Goal: Task Accomplishment & Management: Use online tool/utility

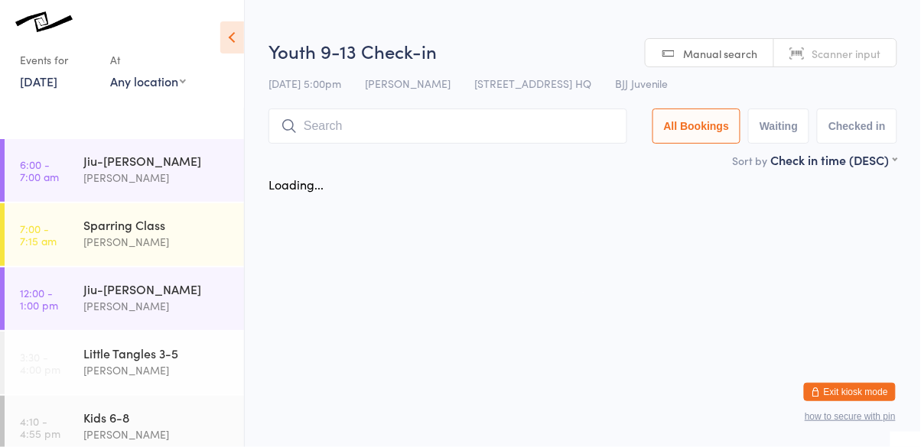
scroll to position [255, 0]
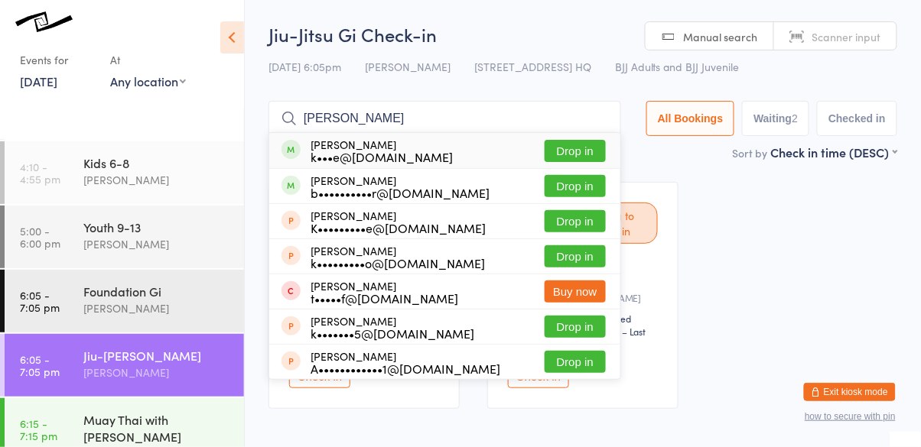
type input "[PERSON_NAME]"
click at [578, 153] on button "Drop in" at bounding box center [575, 151] width 61 height 22
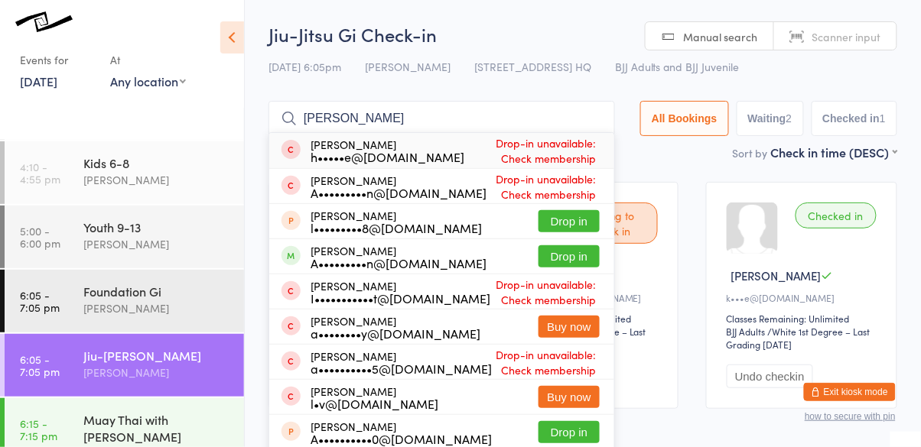
type input "[PERSON_NAME]"
click at [577, 265] on button "Drop in" at bounding box center [568, 257] width 61 height 22
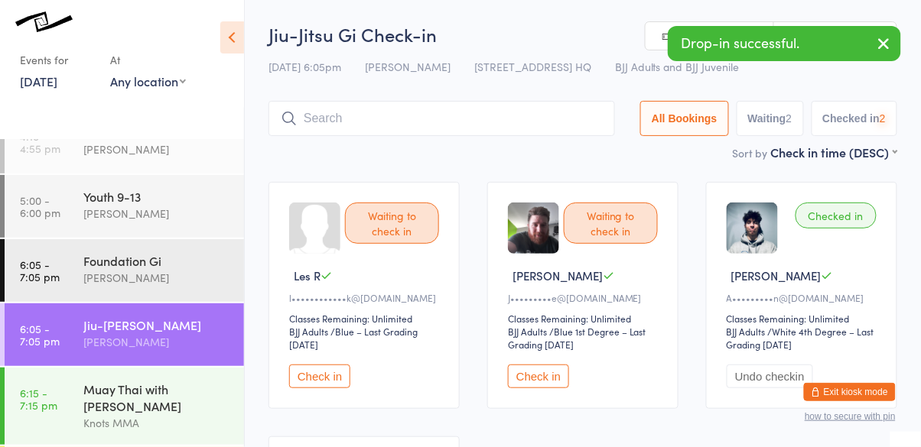
scroll to position [287, 0]
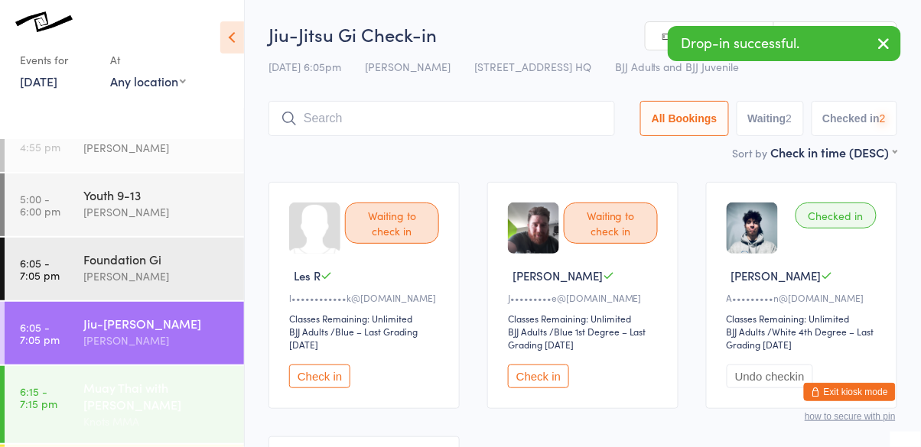
click at [73, 384] on link "6:15 - 7:15 pm Muay Thai with [PERSON_NAME] MMA" at bounding box center [124, 404] width 239 height 77
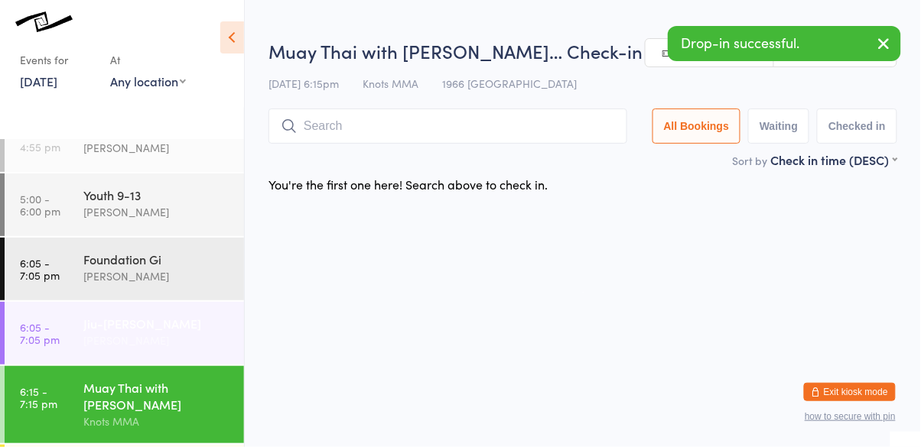
click at [74, 342] on link "6:05 - 7:05 pm Jiu-[PERSON_NAME]" at bounding box center [124, 333] width 239 height 63
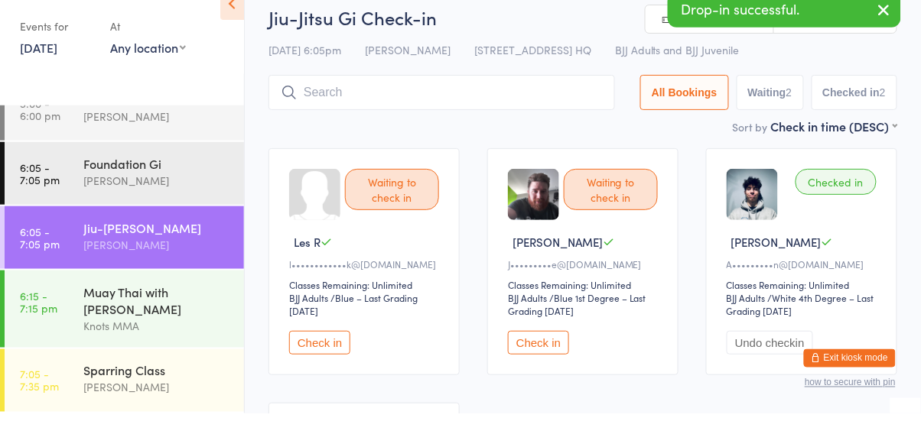
scroll to position [5, 0]
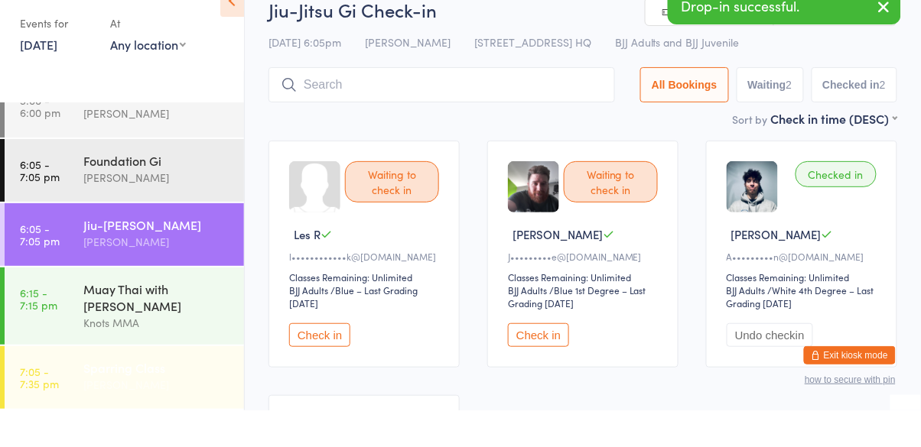
click at [101, 392] on div "Sparring Class [PERSON_NAME]" at bounding box center [163, 413] width 161 height 60
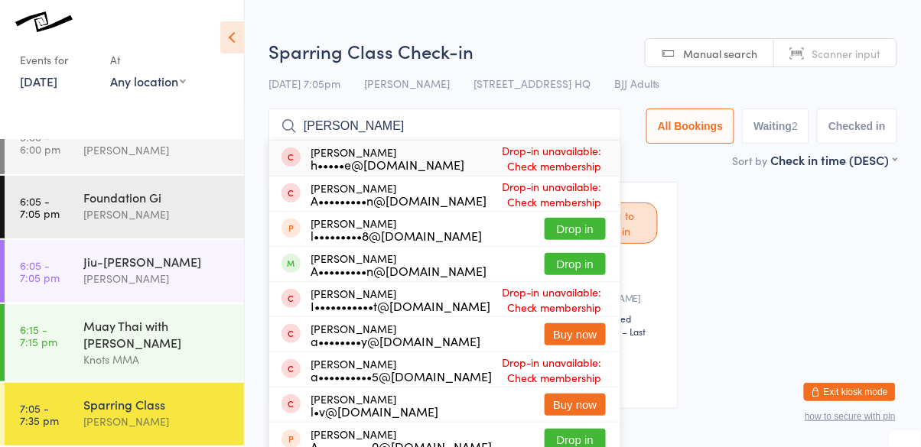
type input "[PERSON_NAME]"
click at [581, 269] on button "Drop in" at bounding box center [575, 264] width 61 height 22
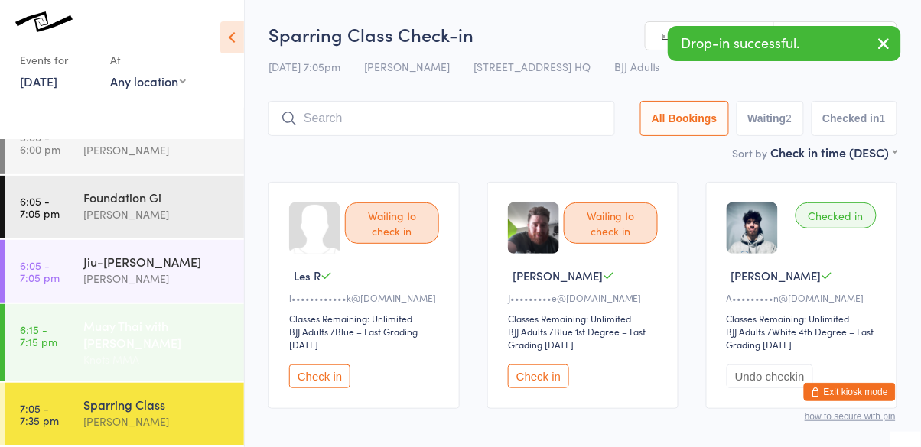
click at [150, 343] on div "Muay Thai with [PERSON_NAME]" at bounding box center [157, 334] width 148 height 34
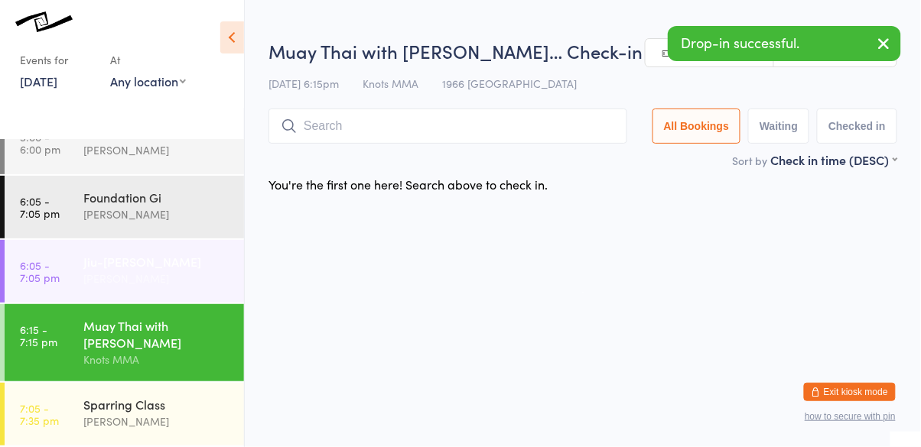
click at [141, 262] on div "Jiu-[PERSON_NAME]" at bounding box center [157, 261] width 148 height 17
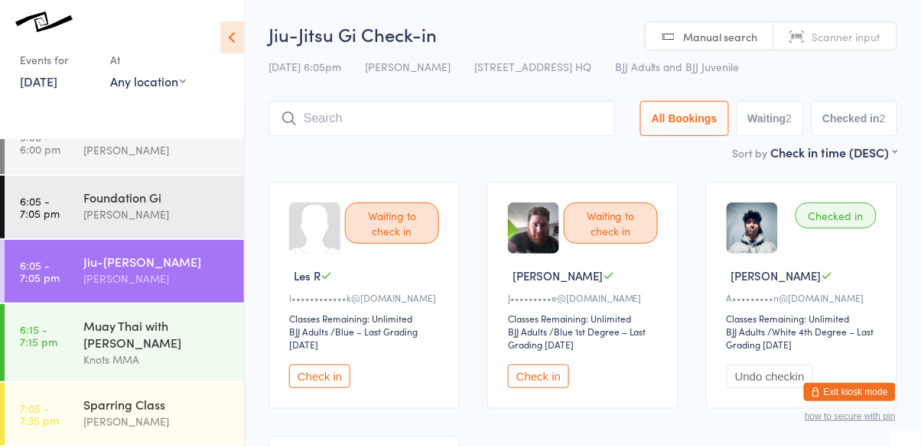
click at [124, 272] on div "[PERSON_NAME]" at bounding box center [157, 279] width 148 height 18
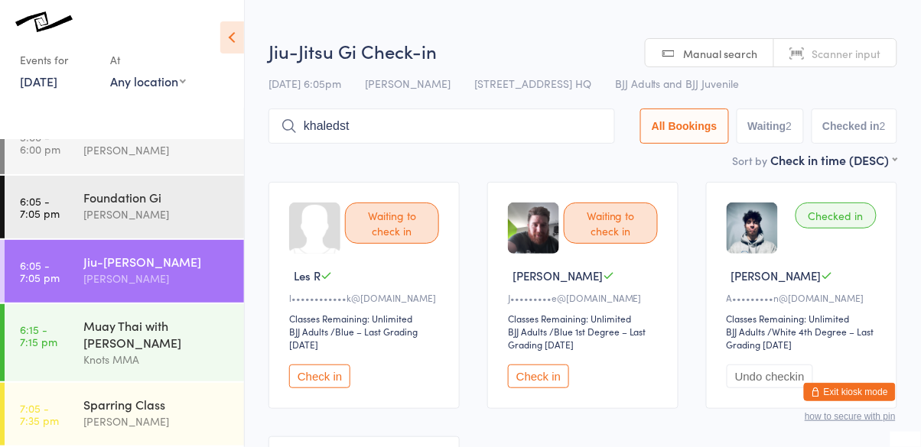
type input "khaledst"
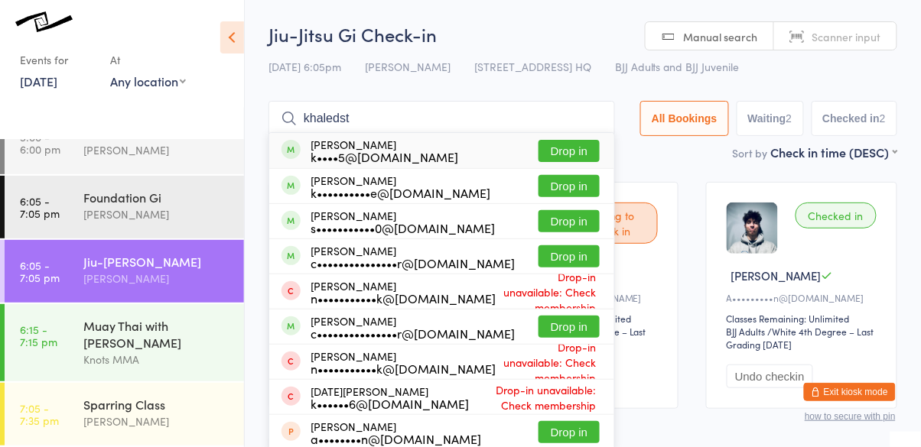
click at [573, 194] on button "Drop in" at bounding box center [568, 186] width 61 height 22
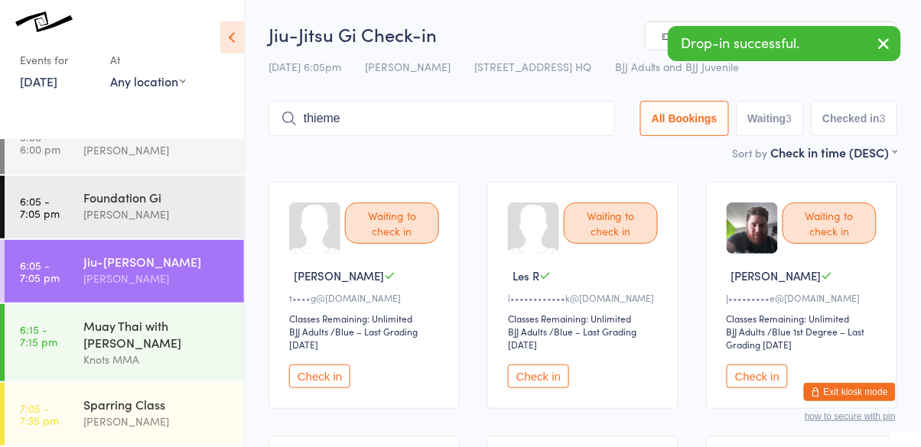
type input "thieme"
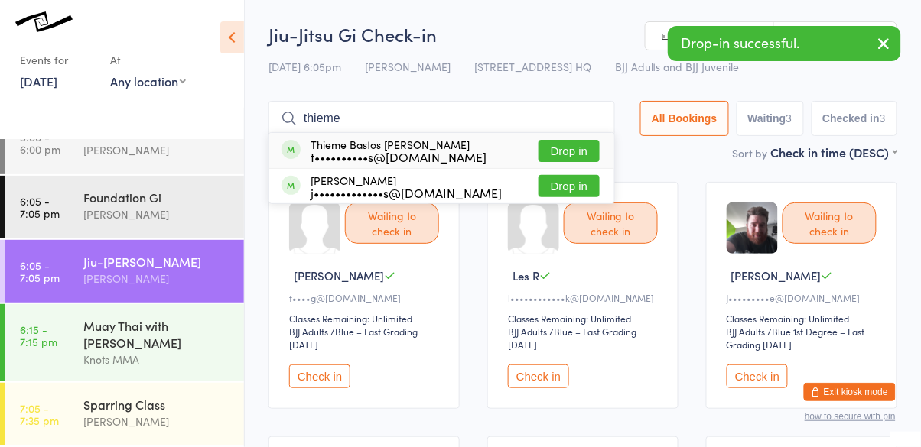
click at [581, 157] on button "Drop in" at bounding box center [568, 151] width 61 height 22
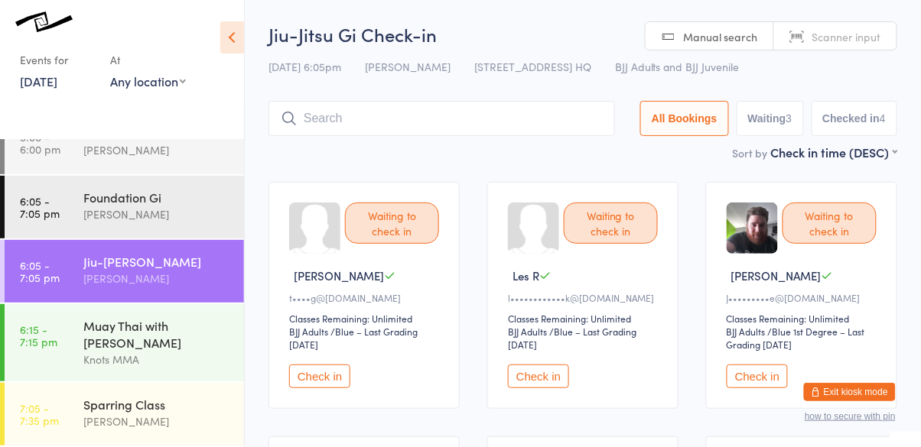
click at [539, 372] on button "Check in" at bounding box center [538, 377] width 61 height 24
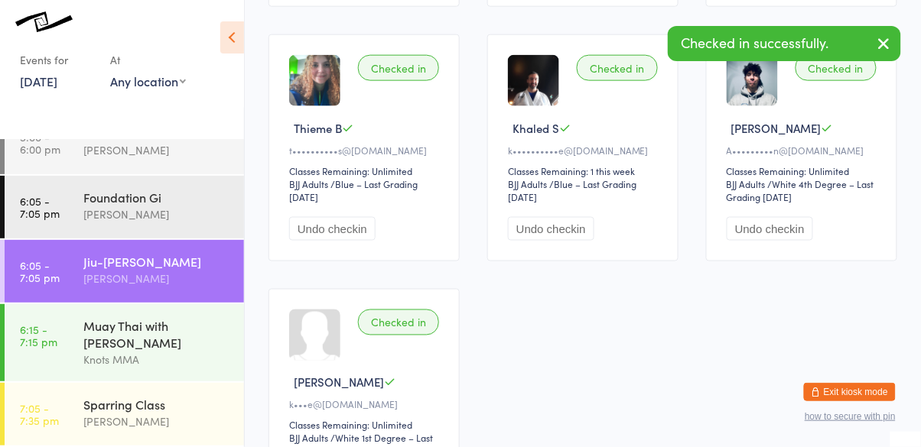
scroll to position [276, 0]
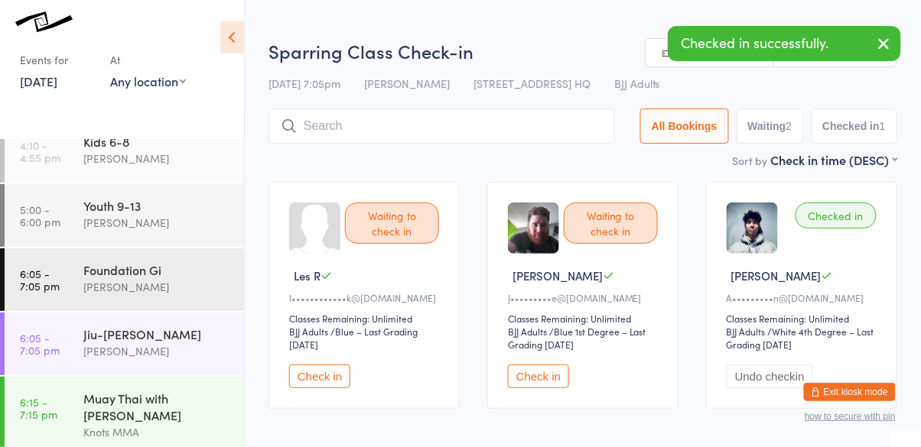
click at [325, 366] on button "Check in" at bounding box center [319, 377] width 61 height 24
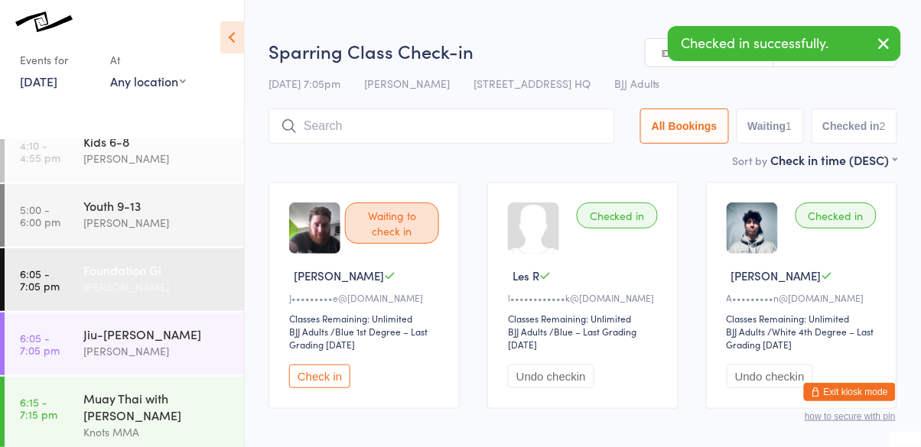
click at [128, 268] on div "Foundation Gi" at bounding box center [157, 270] width 148 height 17
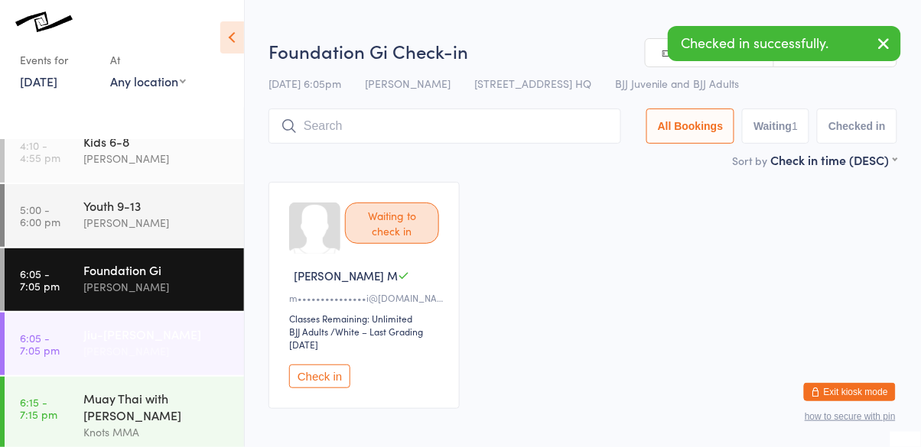
click at [128, 340] on div "Jiu-[PERSON_NAME]" at bounding box center [157, 334] width 148 height 17
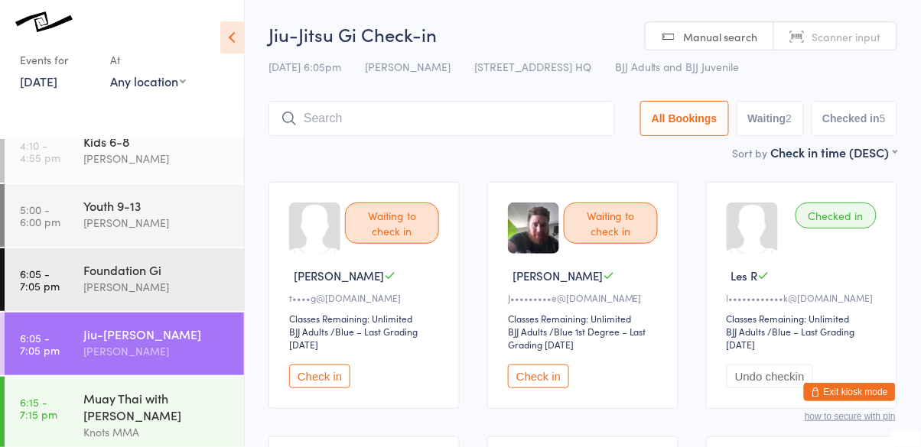
click at [307, 118] on input "search" at bounding box center [441, 118] width 346 height 35
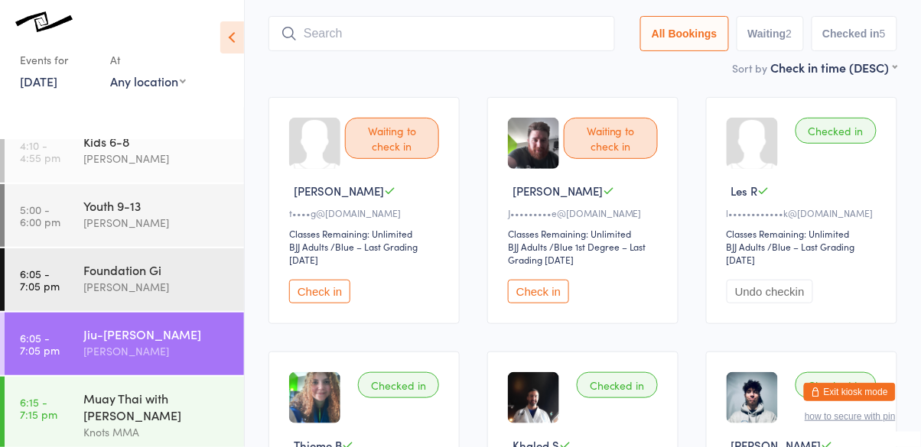
scroll to position [102, 0]
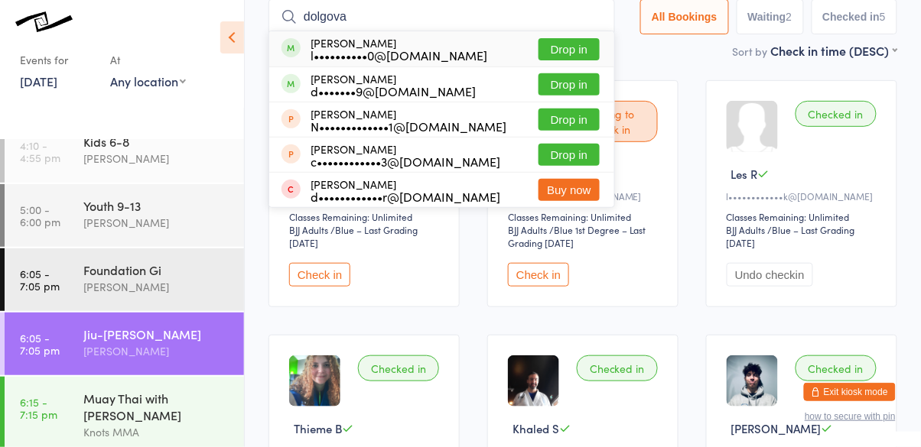
type input "dolgova"
click at [582, 40] on button "Drop in" at bounding box center [568, 49] width 61 height 22
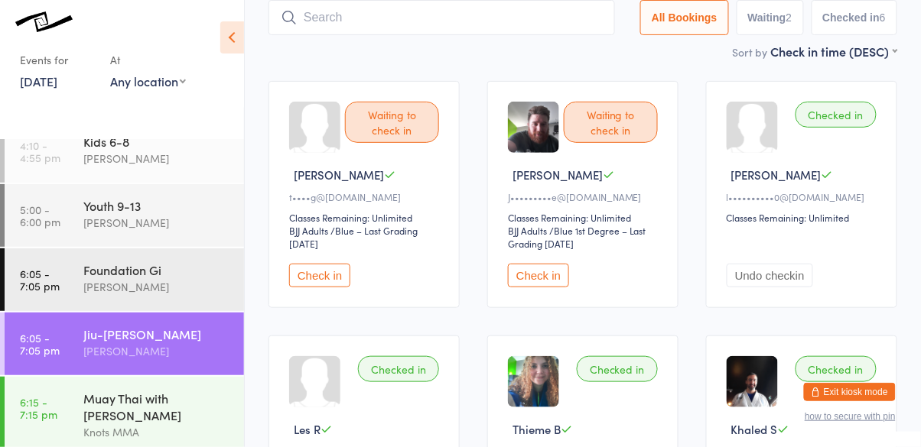
click at [317, 282] on button "Check in" at bounding box center [319, 276] width 61 height 24
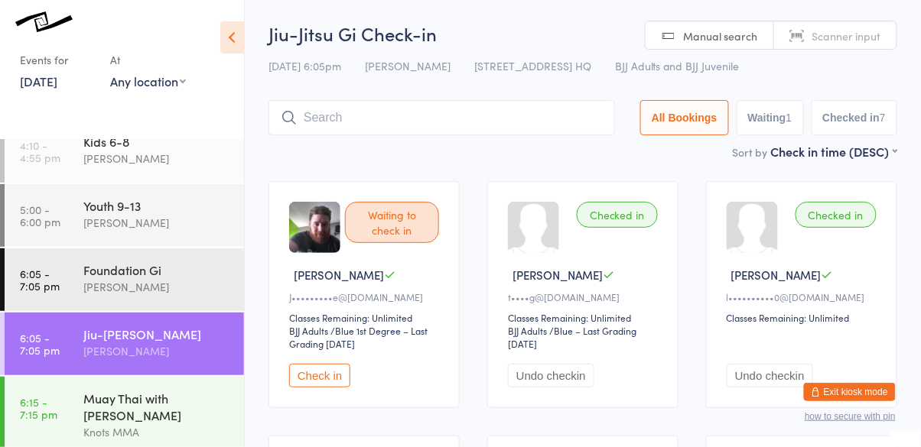
scroll to position [0, 0]
click at [516, 133] on input "search" at bounding box center [441, 118] width 346 height 35
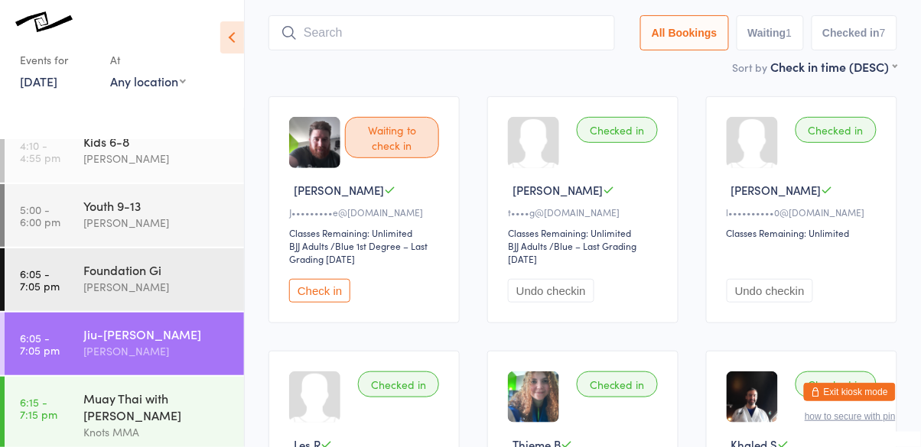
scroll to position [102, 0]
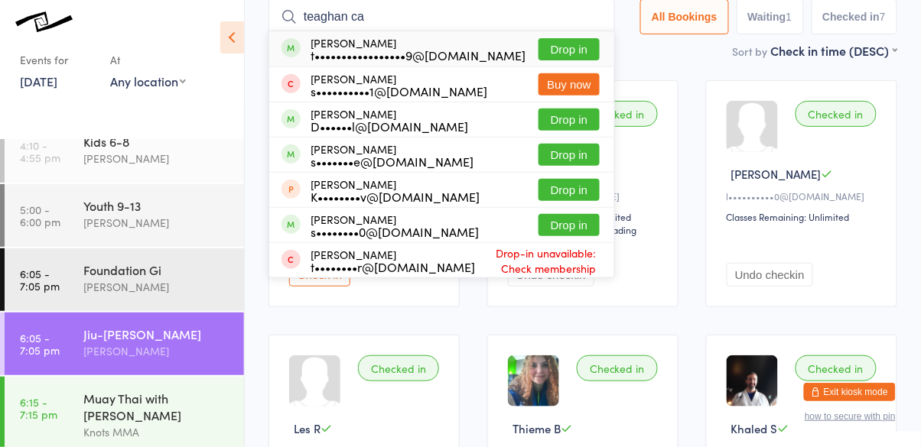
type input "teaghan ca"
click at [561, 56] on button "Drop in" at bounding box center [568, 49] width 61 height 22
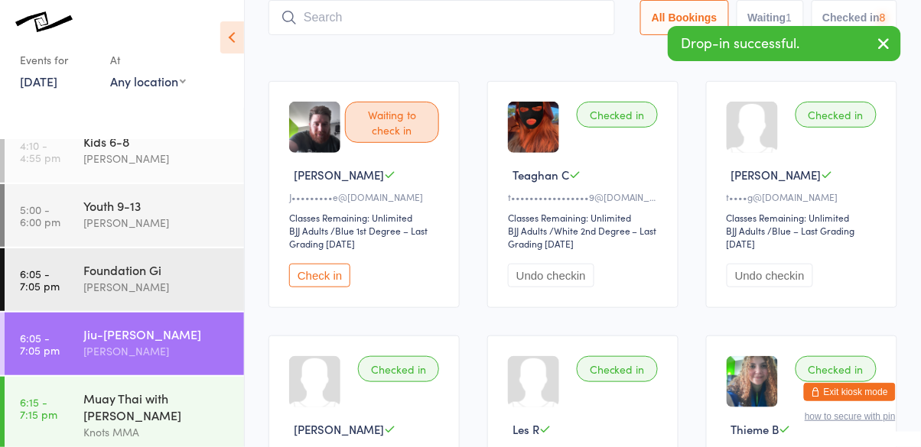
click at [912, 234] on ui-view "Jiu-Jitsu Gi Check-in [DATE] 6:05pm [PERSON_NAME] [STREET_ADDRESS] HQ BJJ Adult…" at bounding box center [583, 375] width 676 height 911
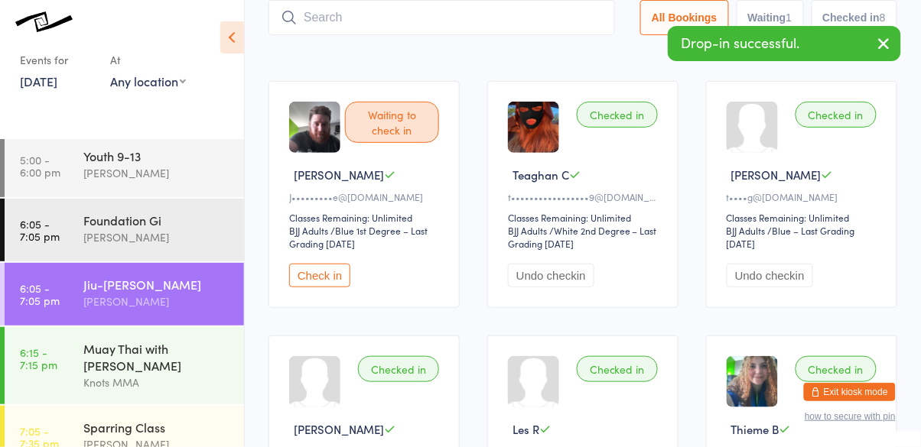
scroll to position [350, 0]
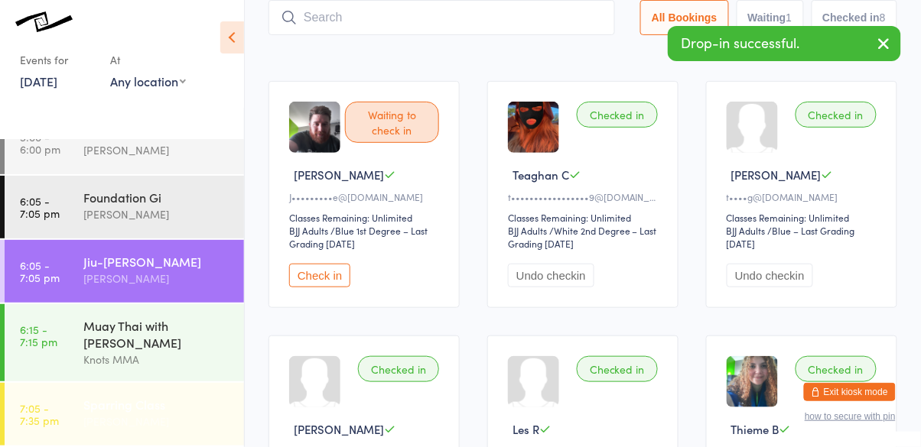
click at [71, 405] on link "7:05 - 7:35 pm Sparring Class [PERSON_NAME]" at bounding box center [124, 414] width 239 height 63
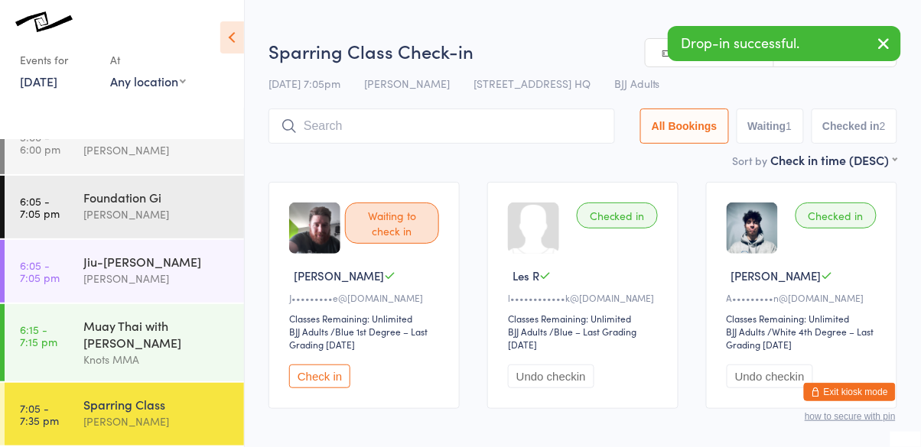
click at [315, 125] on input "search" at bounding box center [441, 126] width 346 height 35
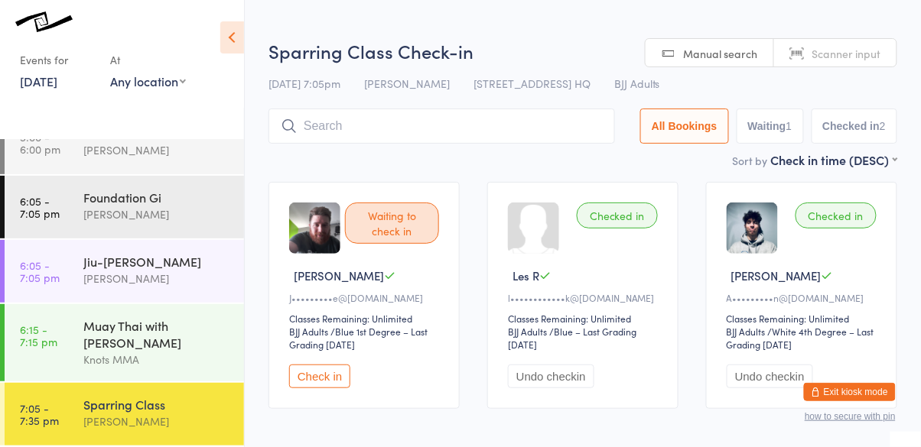
scroll to position [70, 0]
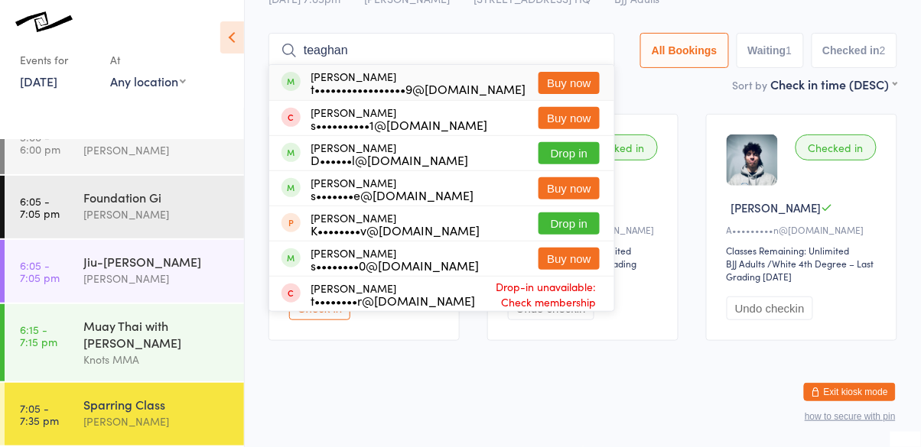
type input "teaghan"
click at [445, 96] on div "[PERSON_NAME] t•••••••••••••••••9@[DOMAIN_NAME] Buy now" at bounding box center [441, 82] width 345 height 35
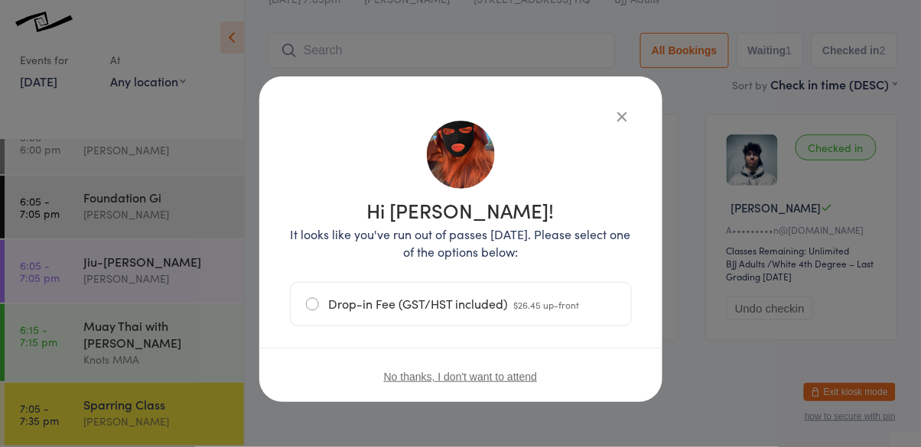
click at [821, 303] on div "Hi [PERSON_NAME]! It looks like you've run out of passes [DATE]. Please select …" at bounding box center [460, 223] width 921 height 447
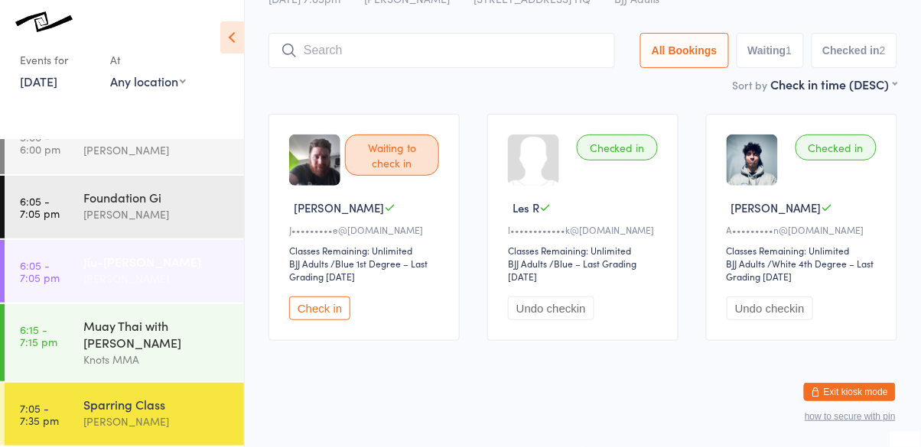
click at [122, 278] on div "[PERSON_NAME]" at bounding box center [157, 279] width 148 height 18
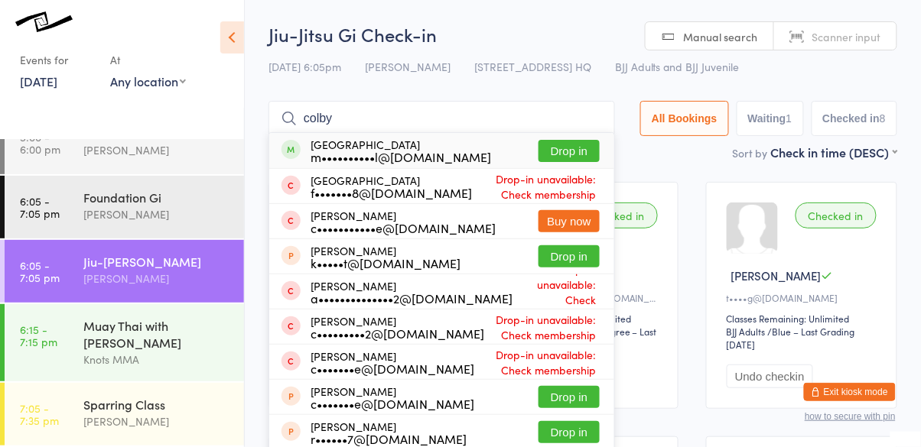
type input "colby"
click at [568, 161] on button "Drop in" at bounding box center [568, 151] width 61 height 22
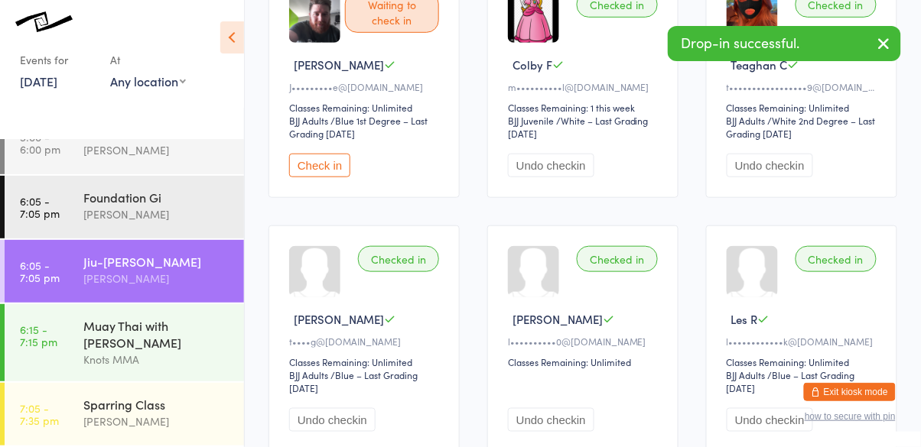
scroll to position [213, 0]
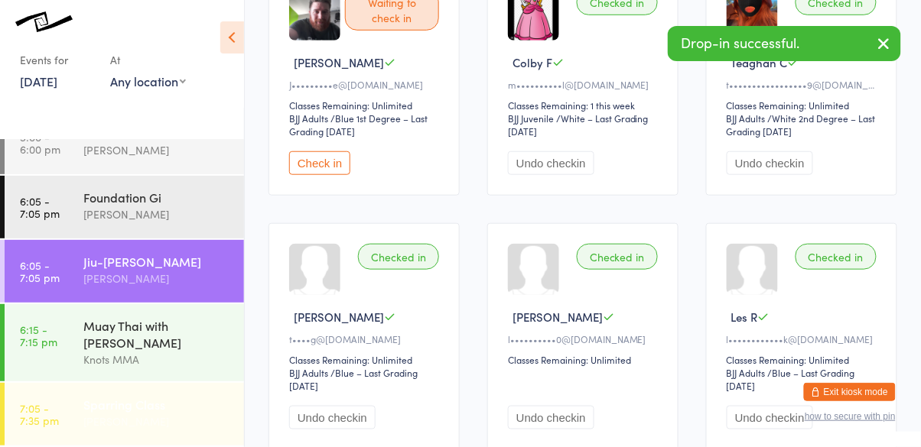
click at [122, 415] on div "[PERSON_NAME]" at bounding box center [157, 422] width 148 height 18
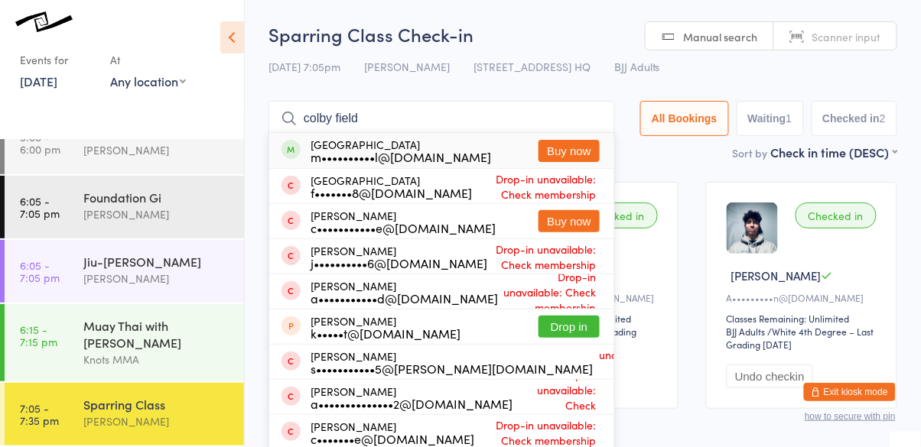
type input "colby field"
click at [294, 155] on span at bounding box center [290, 149] width 19 height 19
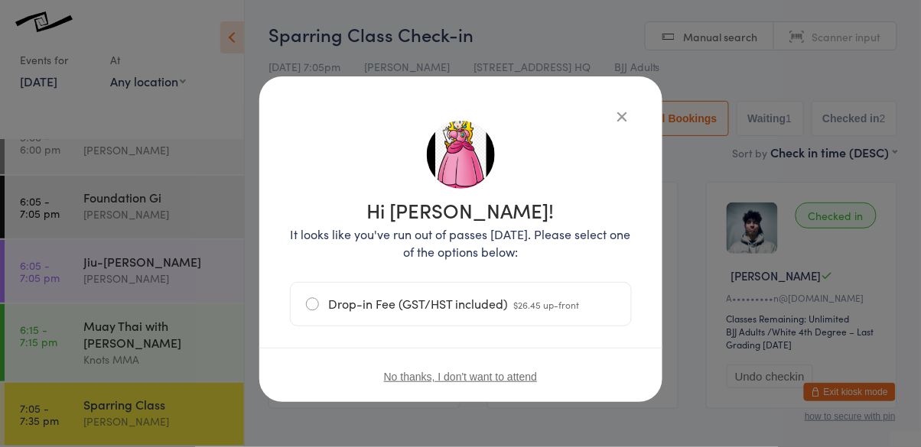
click at [629, 119] on icon "button" at bounding box center [622, 116] width 17 height 17
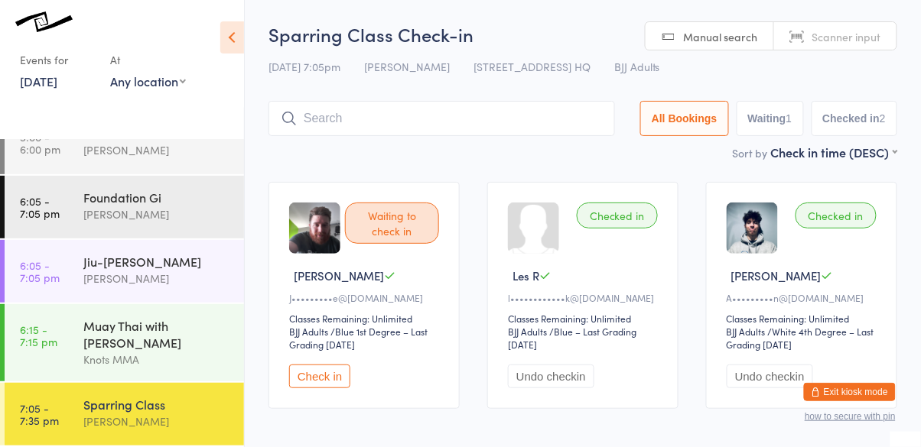
click at [631, 120] on div "All Bookings Waiting 1 Checked in 2" at bounding box center [582, 118] width 629 height 35
click at [304, 389] on button "Check in" at bounding box center [319, 377] width 61 height 24
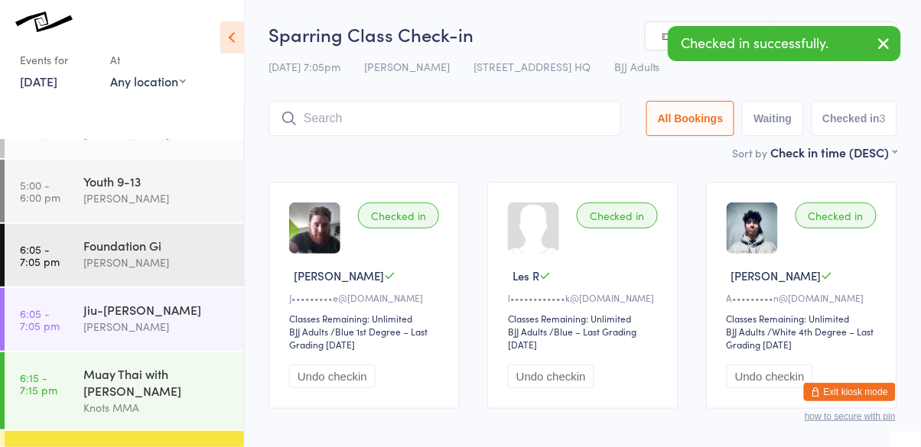
scroll to position [300, 0]
click at [162, 315] on div "Jiu-[PERSON_NAME]" at bounding box center [157, 310] width 148 height 17
